Goal: Task Accomplishment & Management: Use online tool/utility

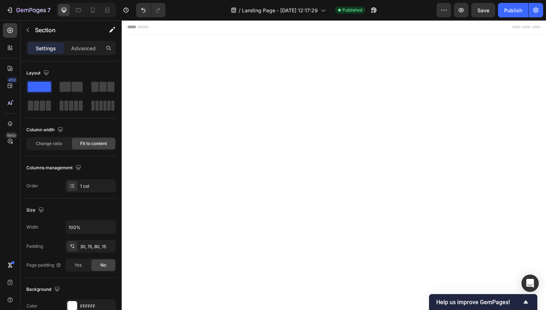
scroll to position [820, 0]
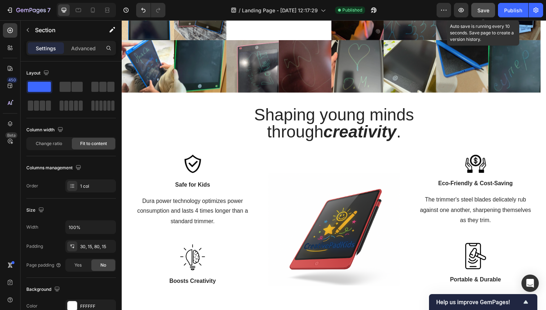
click at [486, 10] on span "Save" at bounding box center [483, 10] width 12 height 6
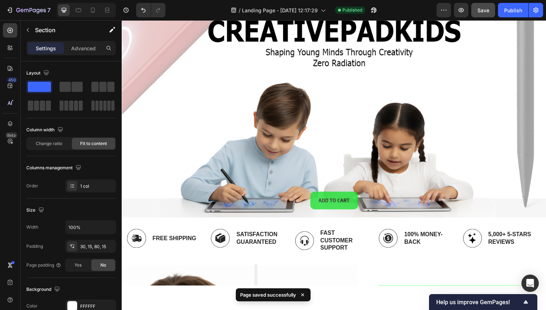
scroll to position [0, 0]
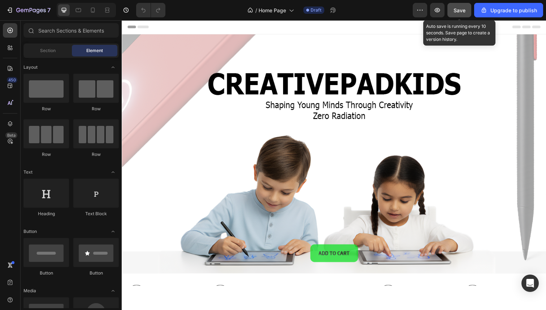
click at [454, 10] on span "Save" at bounding box center [460, 10] width 12 height 6
